Goal: Check status: Check status

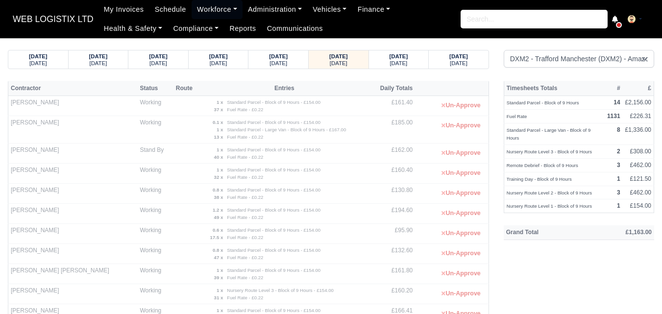
select select "1"
click at [443, 62] on div "[DATE]" at bounding box center [458, 62] width 41 height 7
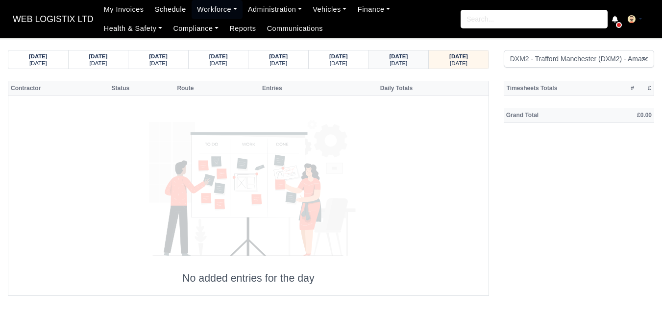
click at [407, 66] on small "Tuesday" at bounding box center [398, 63] width 18 height 6
